Goal: Check status: Check status

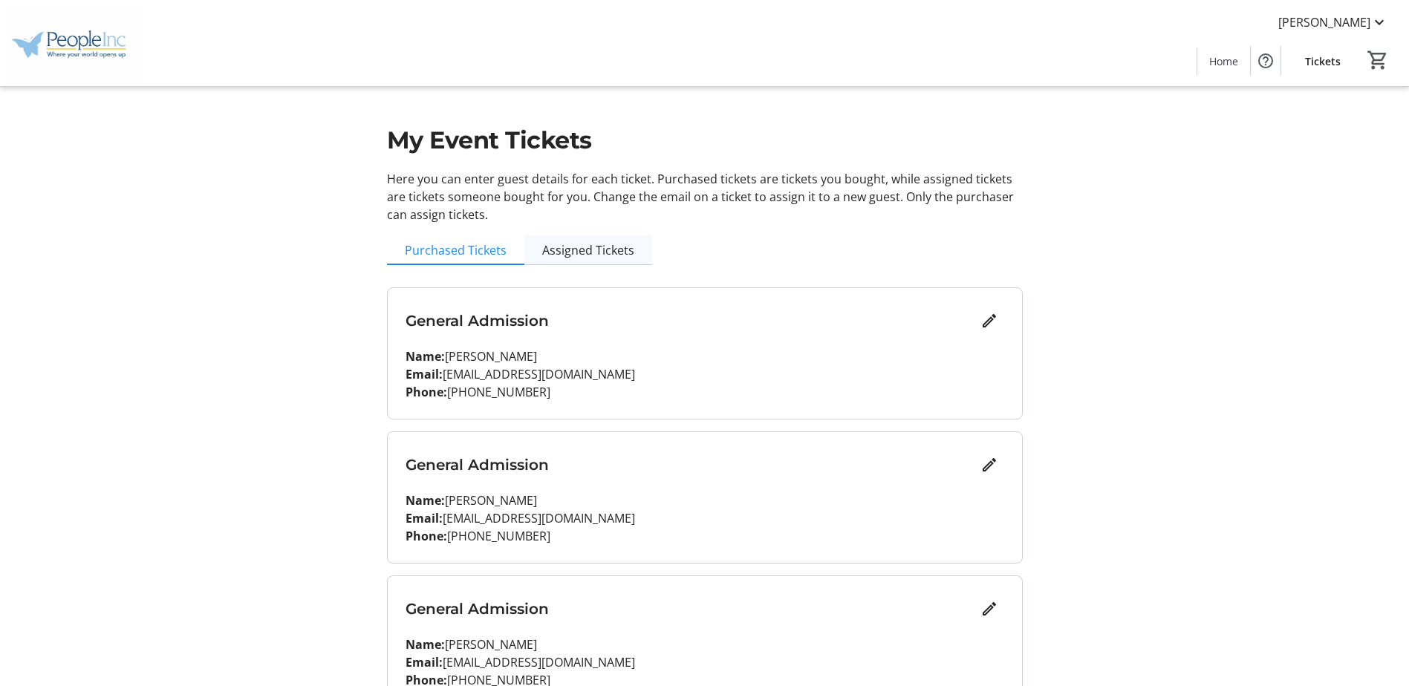
click at [612, 252] on span "Assigned Tickets" at bounding box center [588, 250] width 92 height 12
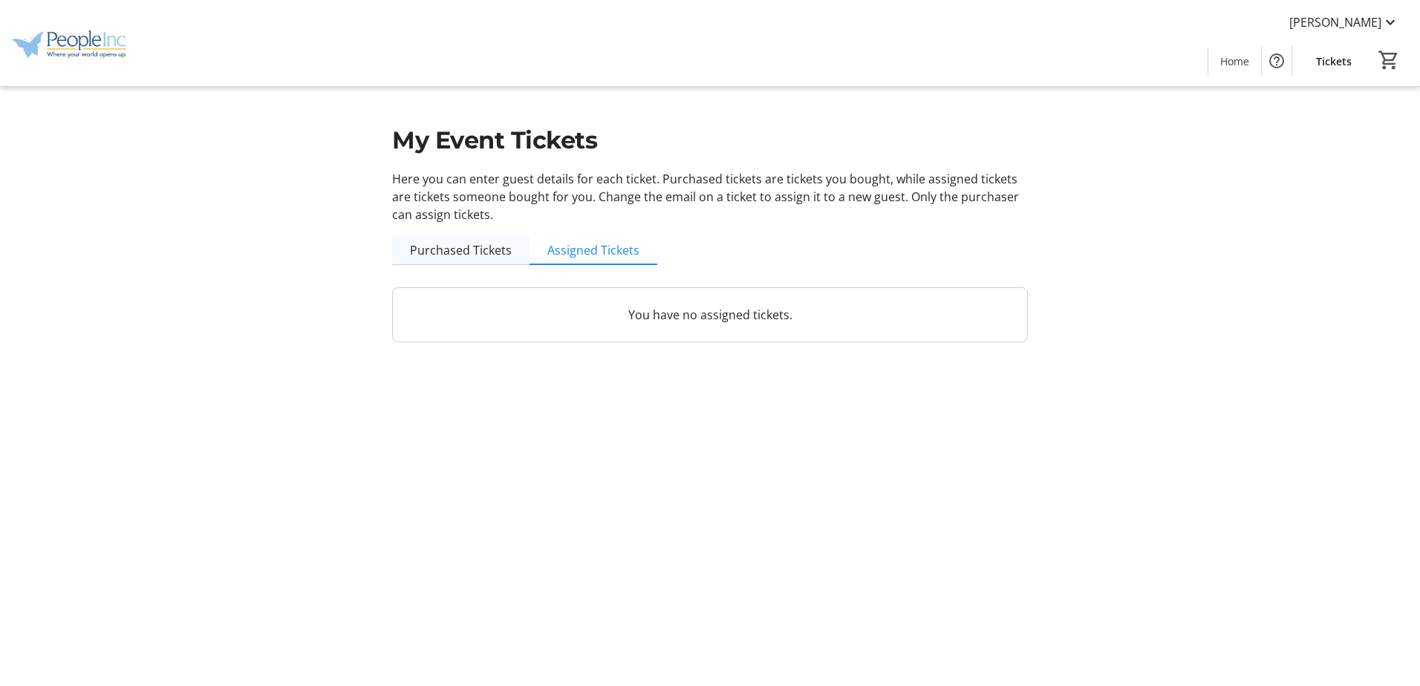
click at [461, 247] on span "Purchased Tickets" at bounding box center [461, 250] width 102 height 12
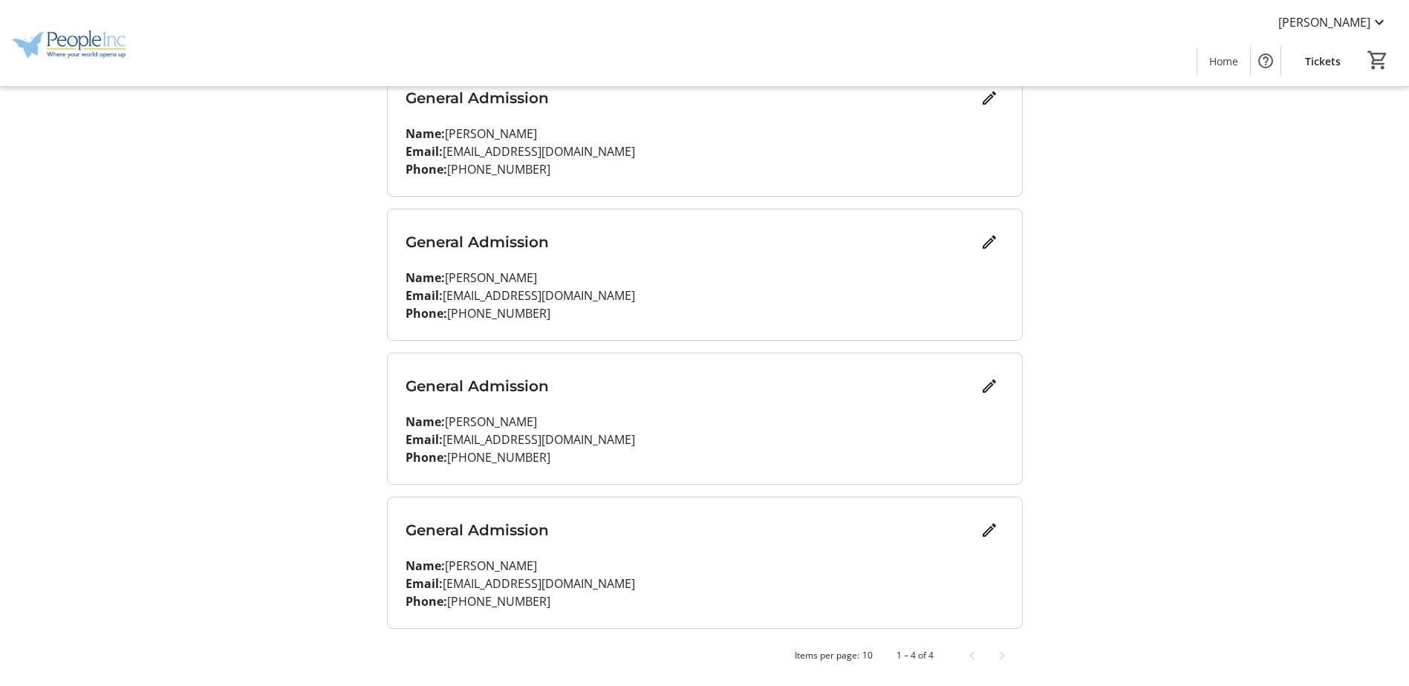
scroll to position [225, 0]
click at [519, 386] on h3 "General Admission" at bounding box center [690, 384] width 569 height 22
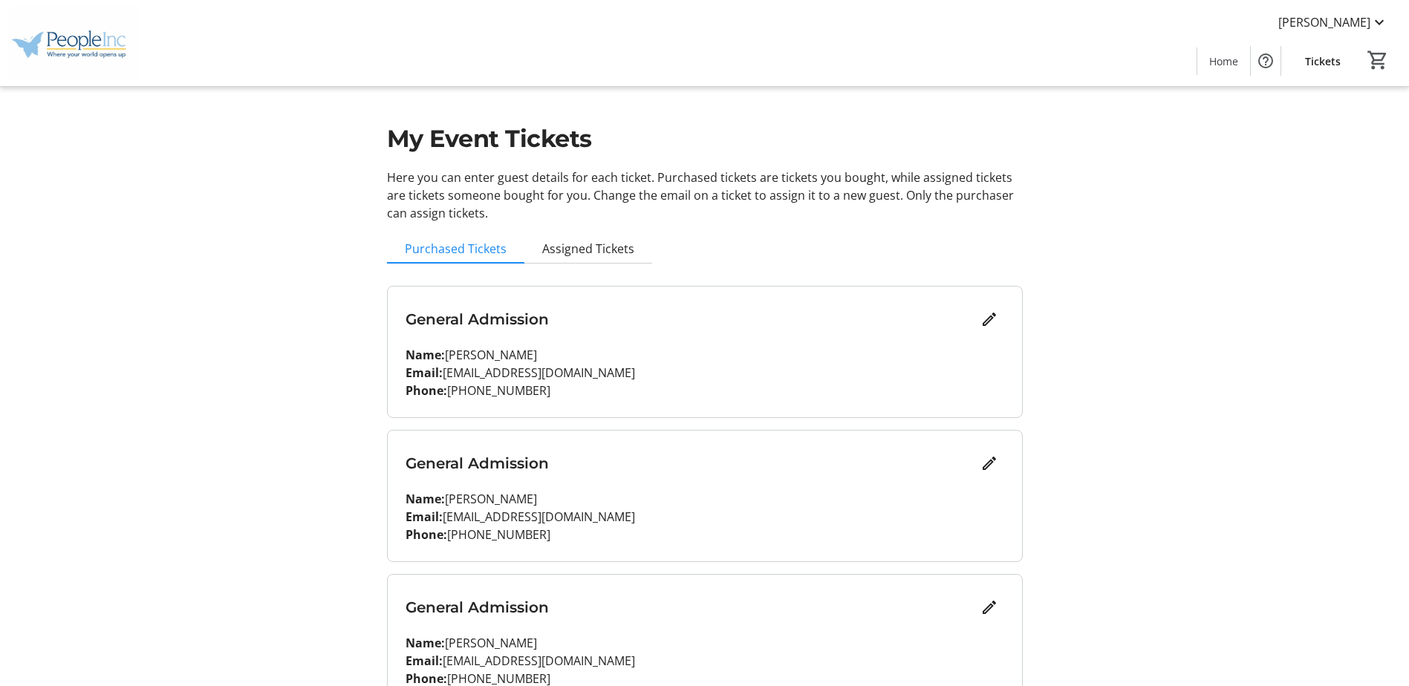
scroll to position [0, 0]
click at [562, 256] on span "Assigned Tickets" at bounding box center [588, 250] width 92 height 12
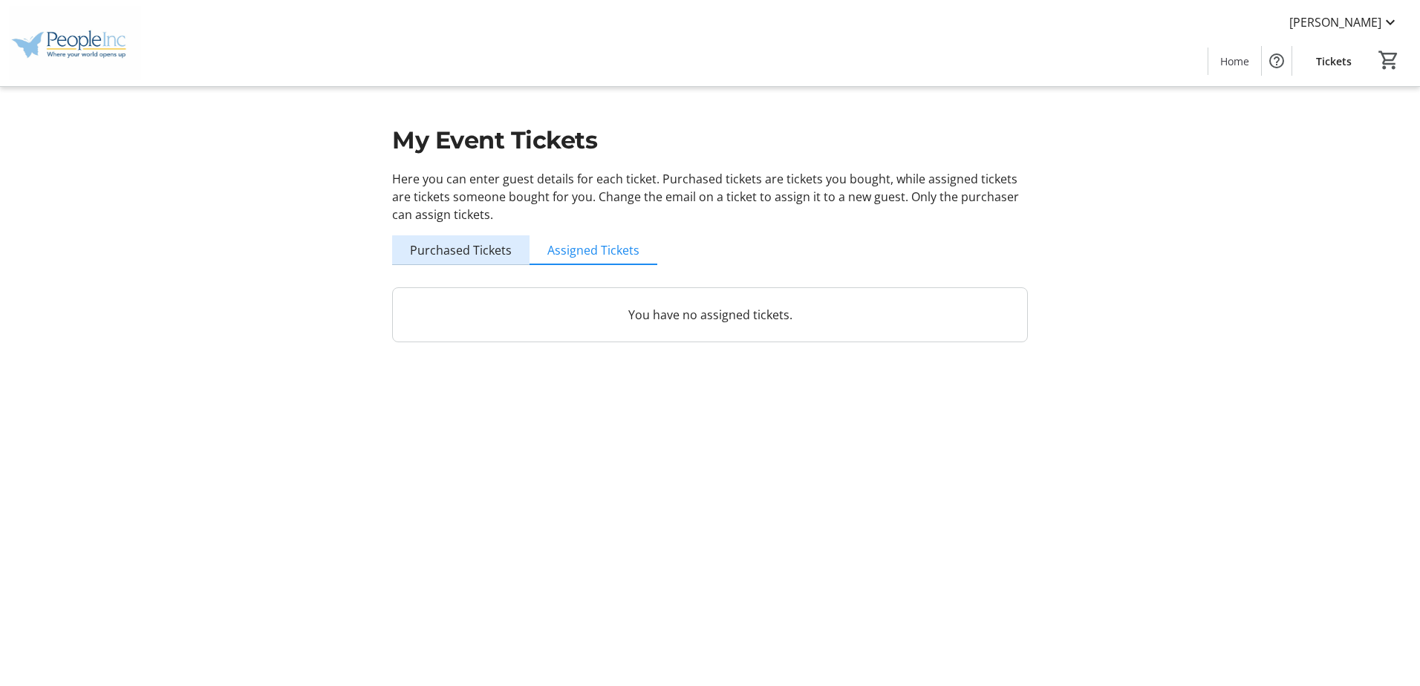
click at [488, 253] on span "Purchased Tickets" at bounding box center [461, 250] width 102 height 12
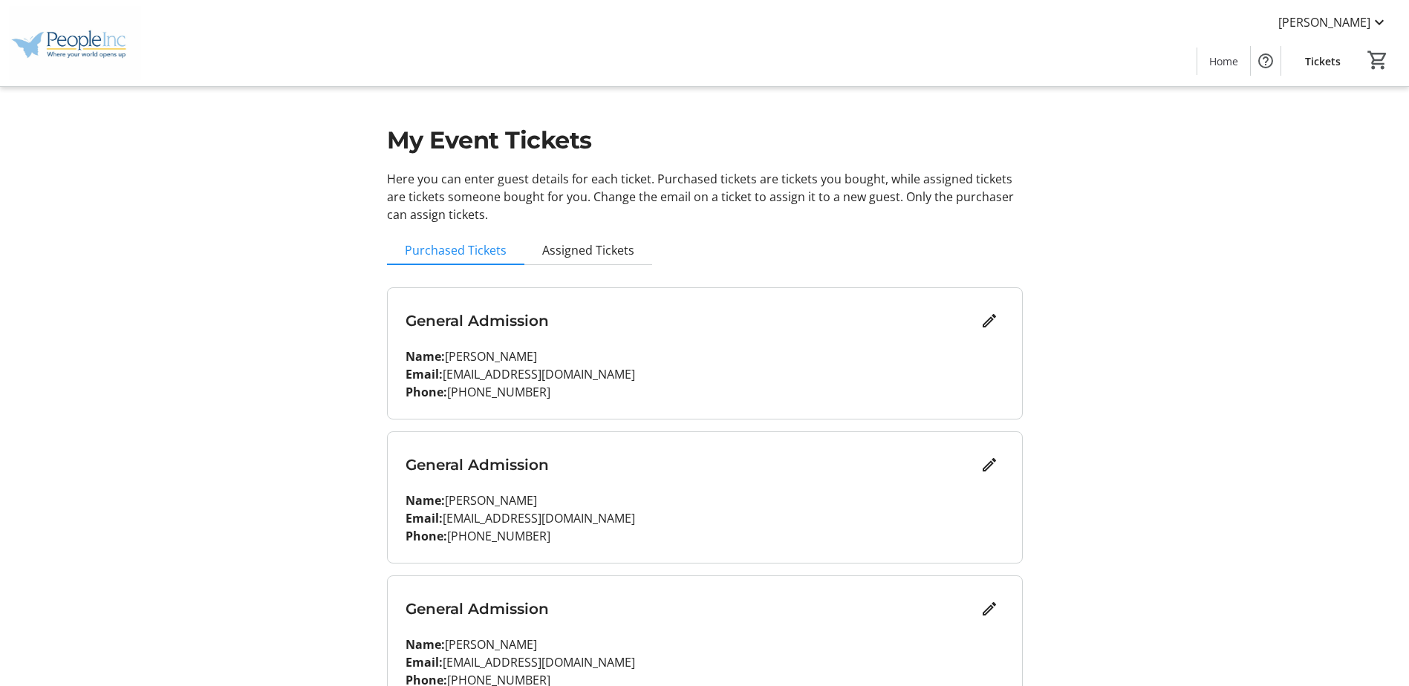
click at [480, 504] on p "Name: [PERSON_NAME]" at bounding box center [705, 501] width 599 height 18
